Goal: Task Accomplishment & Management: Use online tool/utility

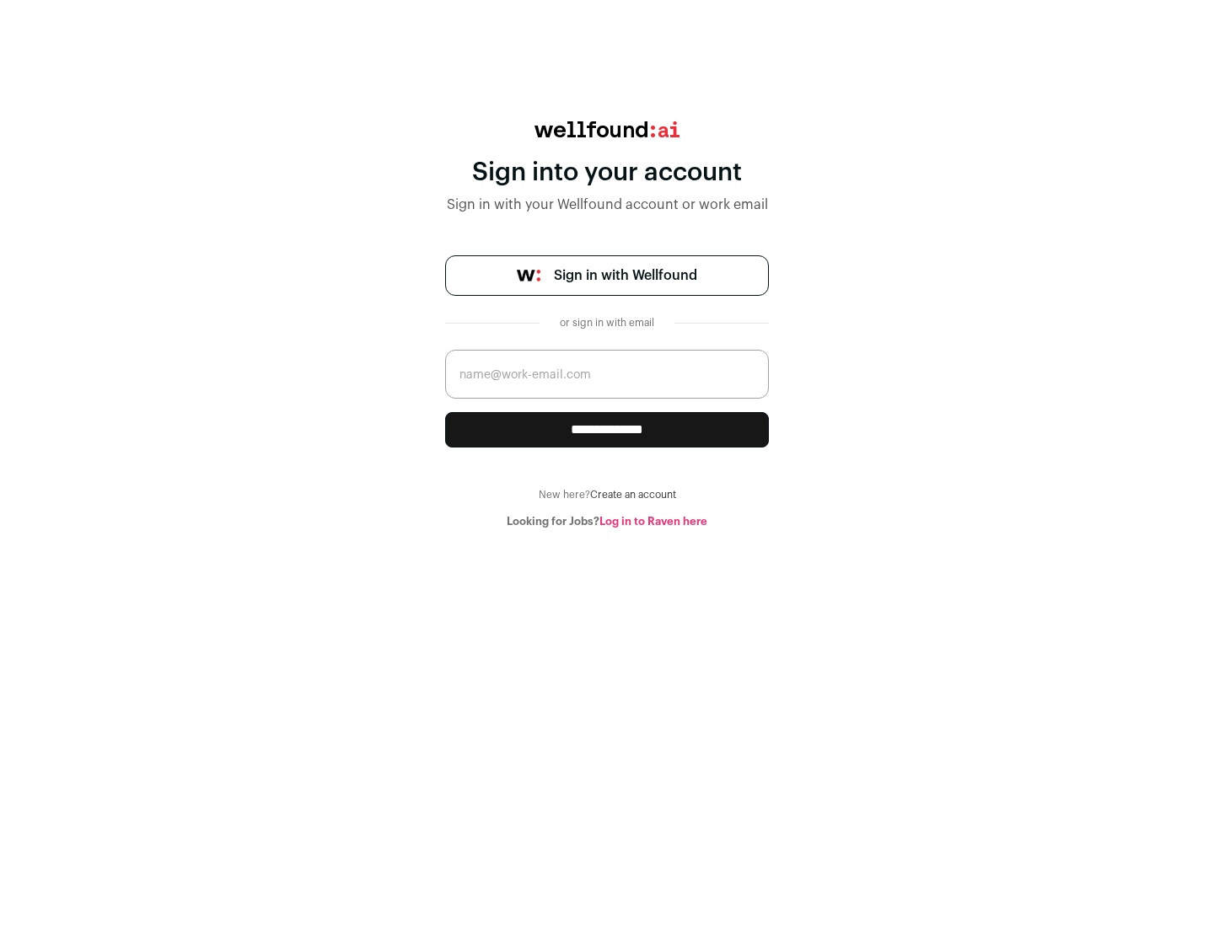
click at [625, 276] on span "Sign in with Wellfound" at bounding box center [625, 275] width 143 height 20
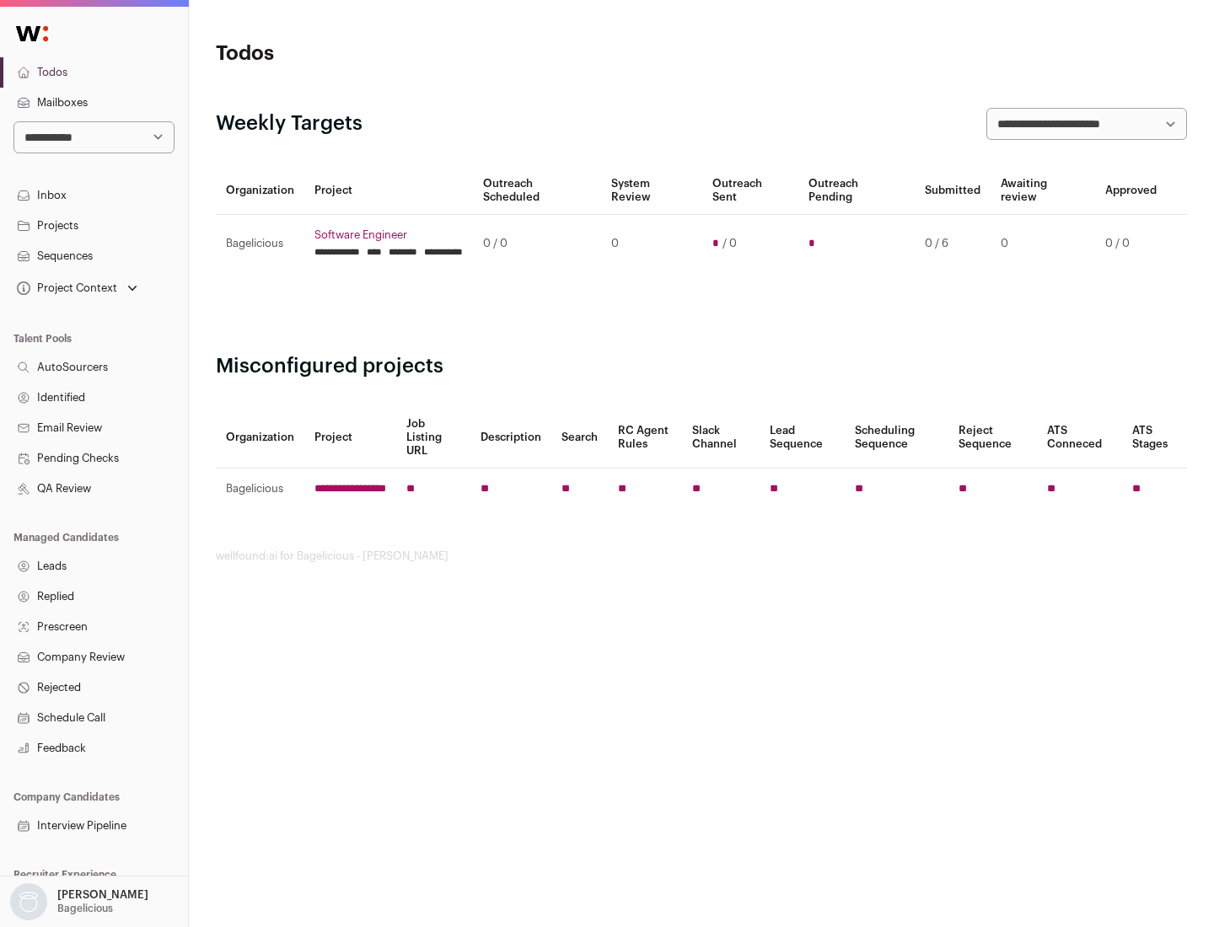
click at [94, 225] on link "Projects" at bounding box center [94, 226] width 188 height 30
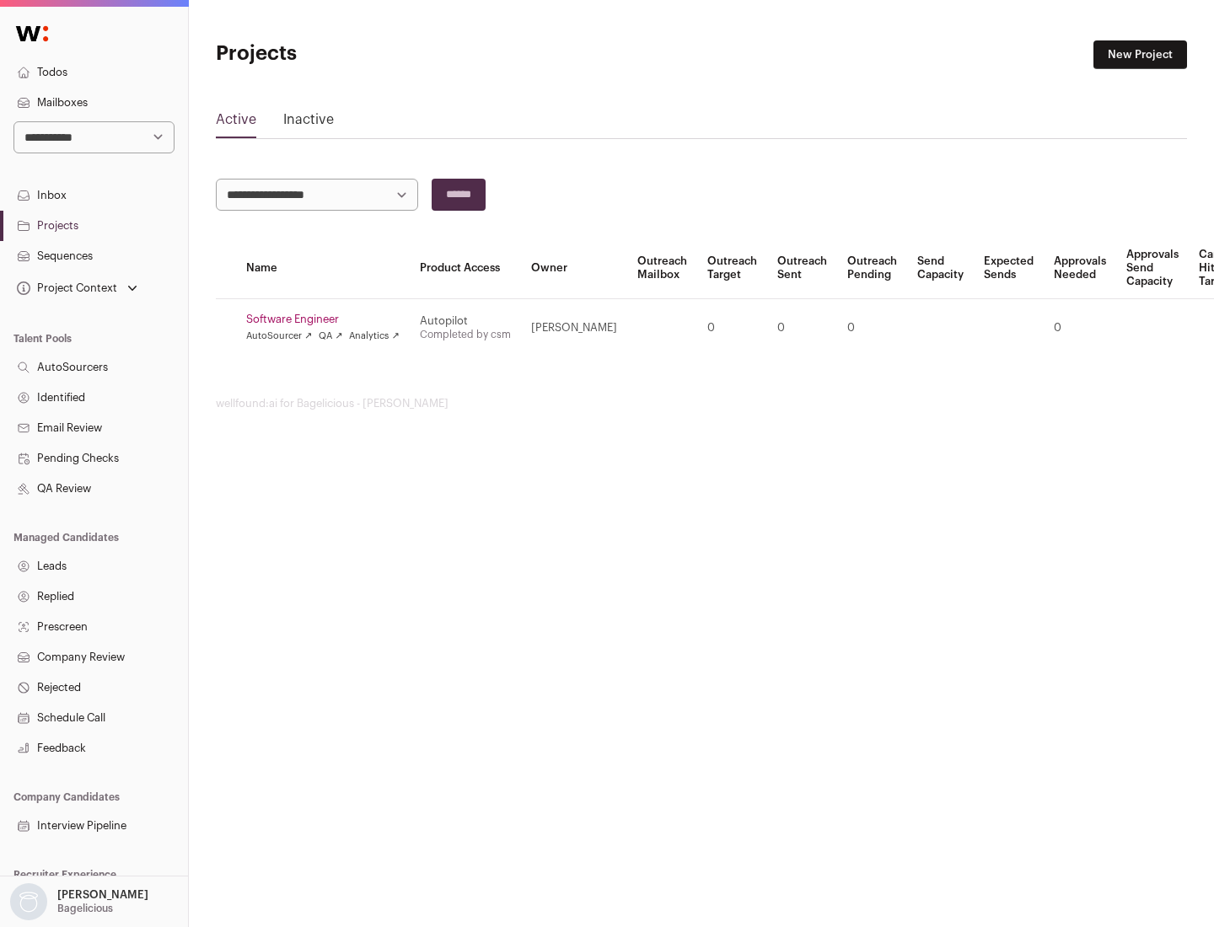
click at [328, 319] on link "Software Engineer" at bounding box center [322, 319] width 153 height 13
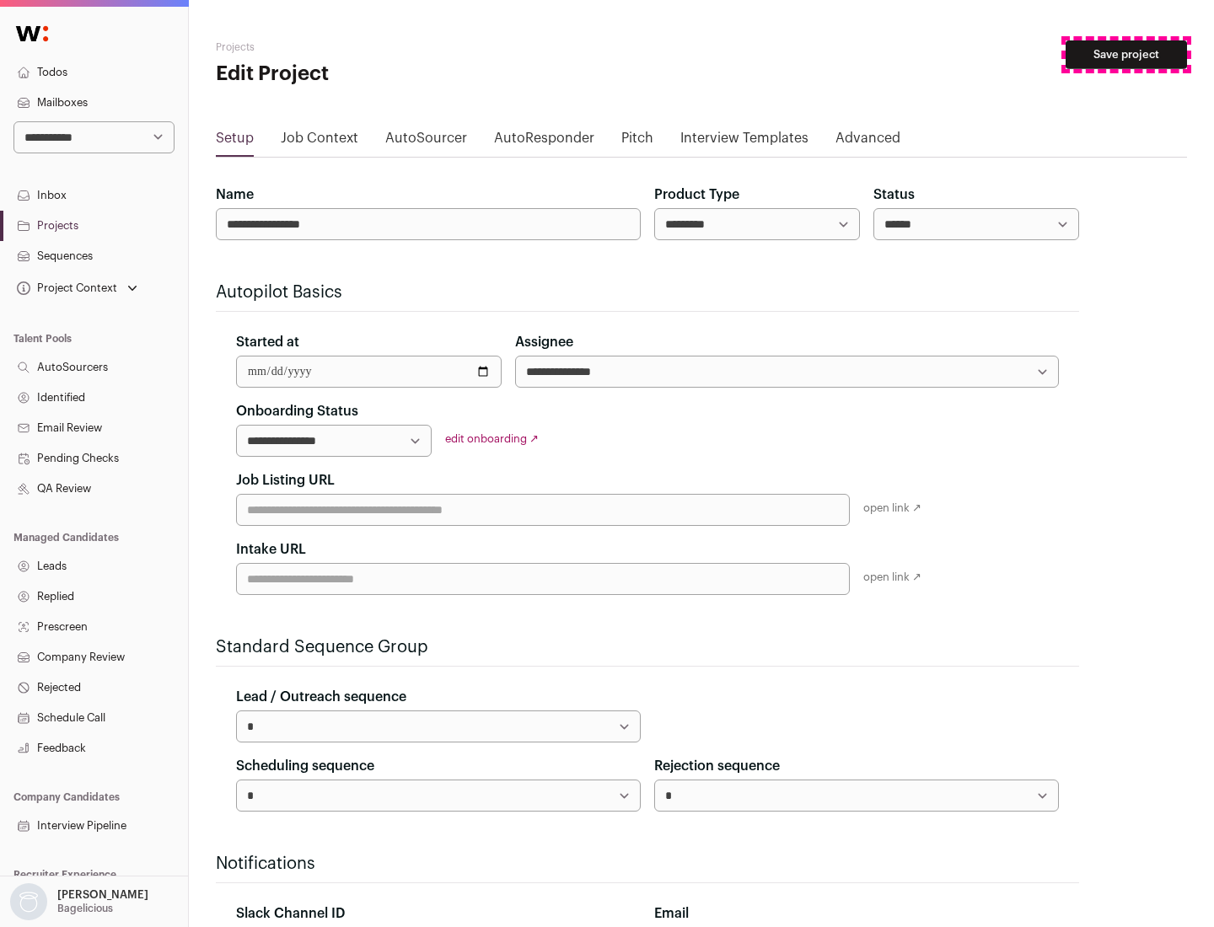
click at [1126, 55] on button "Save project" at bounding box center [1125, 54] width 121 height 29
